Goal: Find specific page/section: Find specific page/section

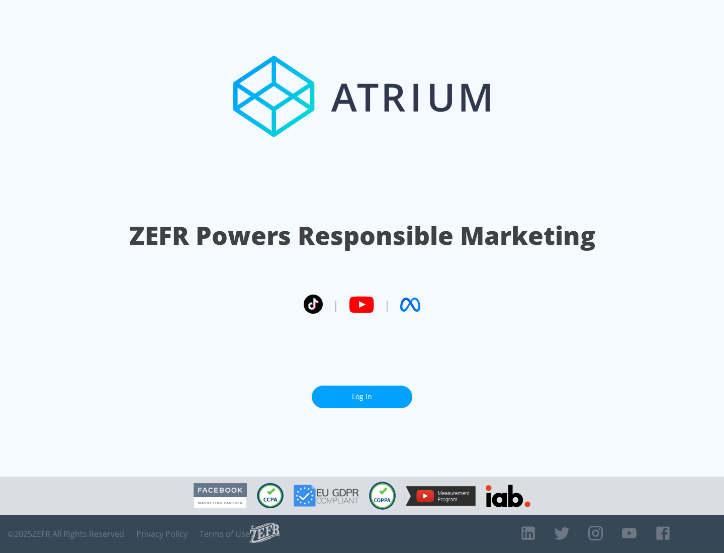
click at [362, 393] on link "Log In" at bounding box center [362, 397] width 101 height 23
